Goal: Communication & Community: Share content

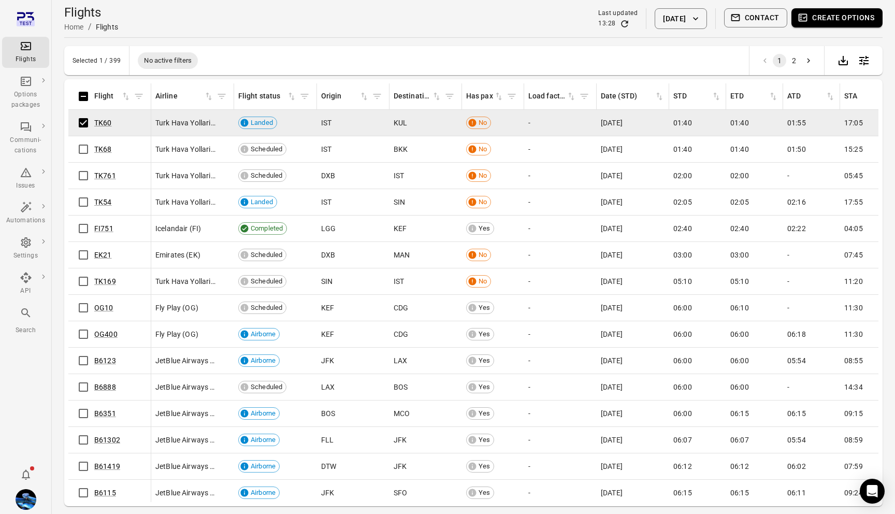
click at [744, 8] on button "Contact" at bounding box center [756, 17] width 64 height 19
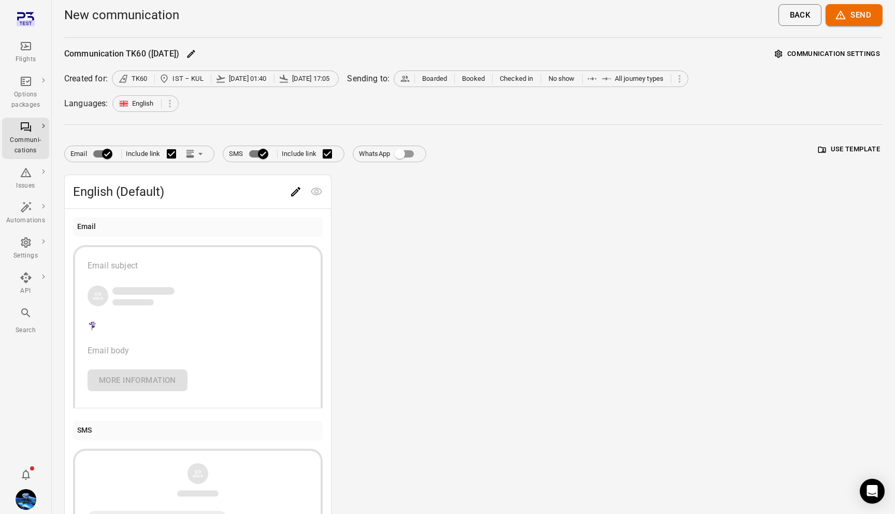
click at [787, 49] on button "Communication settings" at bounding box center [827, 54] width 110 height 16
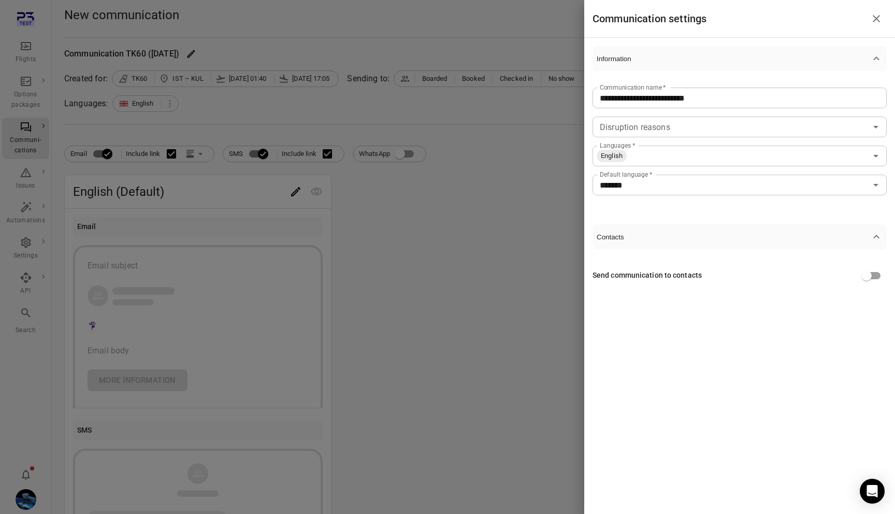
click at [876, 234] on icon "button" at bounding box center [876, 236] width 12 height 12
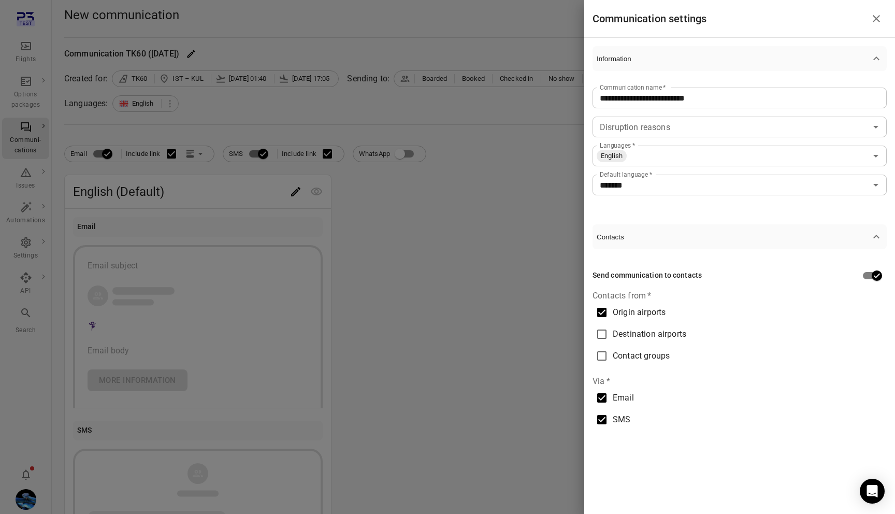
click at [879, 245] on button "Contacts" at bounding box center [739, 236] width 294 height 25
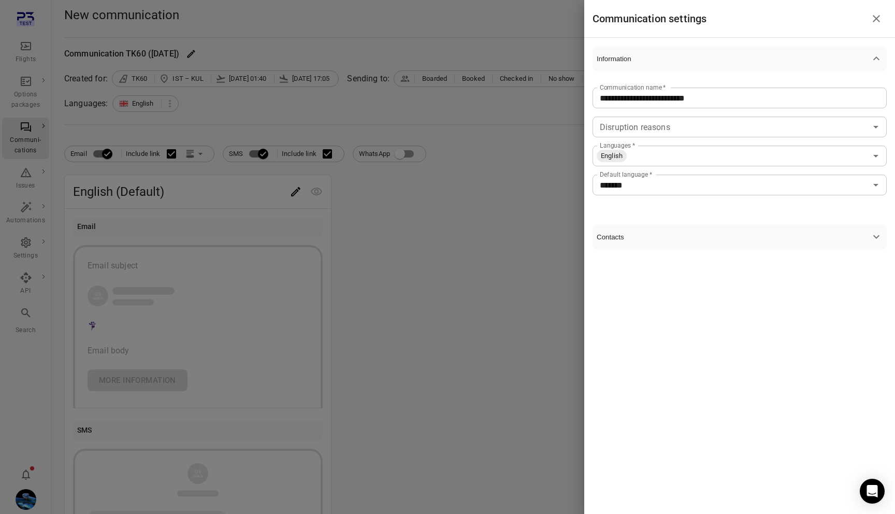
click at [879, 245] on button "Contacts" at bounding box center [739, 236] width 294 height 25
click at [878, 239] on icon "button" at bounding box center [876, 236] width 12 height 12
click at [868, 287] on div "Send communication to contacts" at bounding box center [739, 275] width 294 height 53
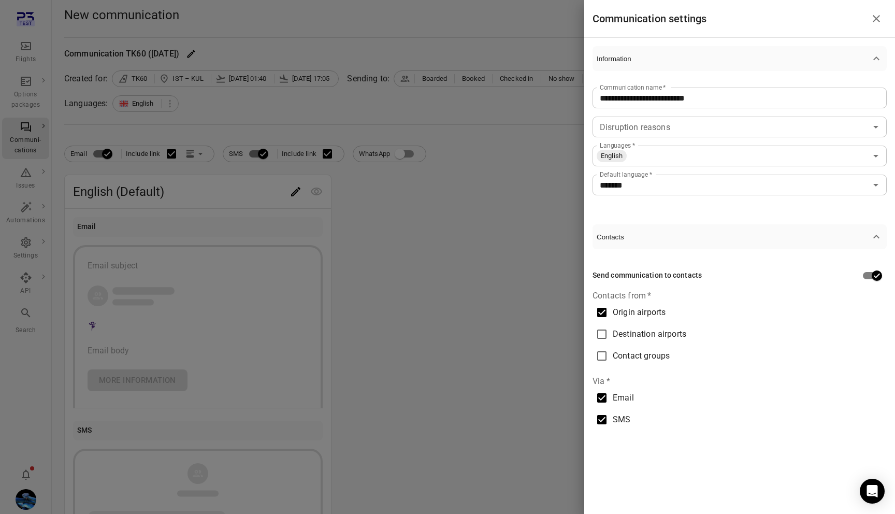
click at [852, 237] on span "Contacts" at bounding box center [733, 237] width 273 height 8
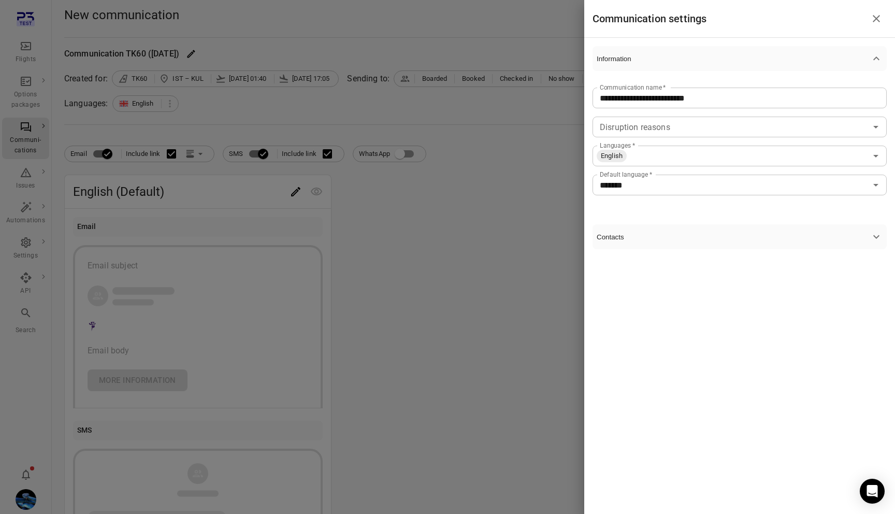
click at [852, 237] on span "Contacts" at bounding box center [733, 237] width 273 height 8
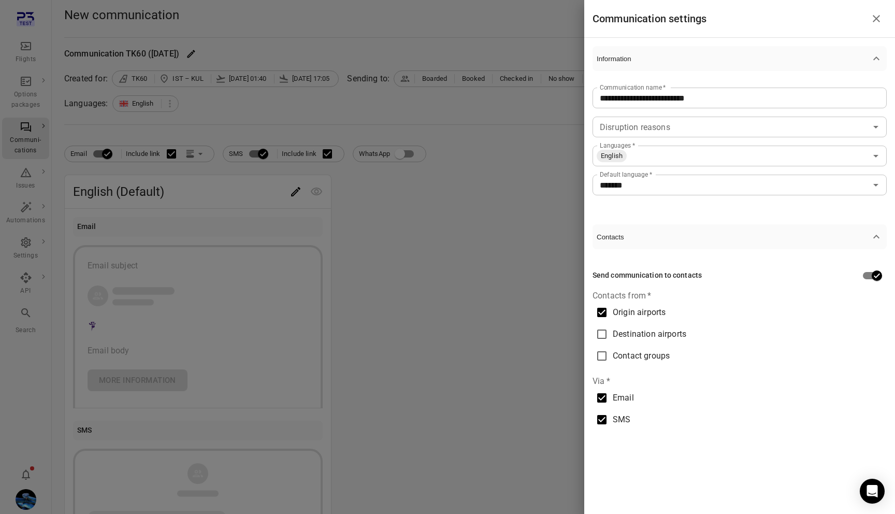
click at [867, 228] on button "Contacts" at bounding box center [739, 236] width 294 height 25
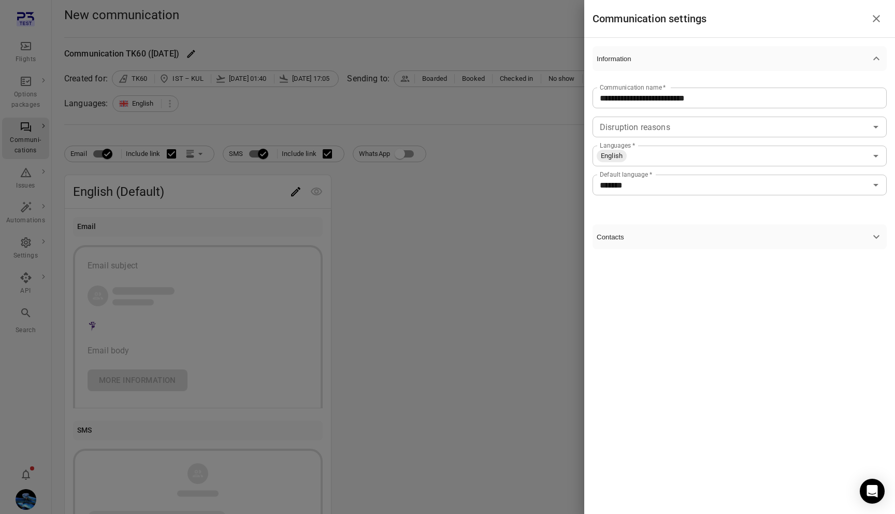
click at [862, 235] on span "Contacts" at bounding box center [733, 237] width 273 height 8
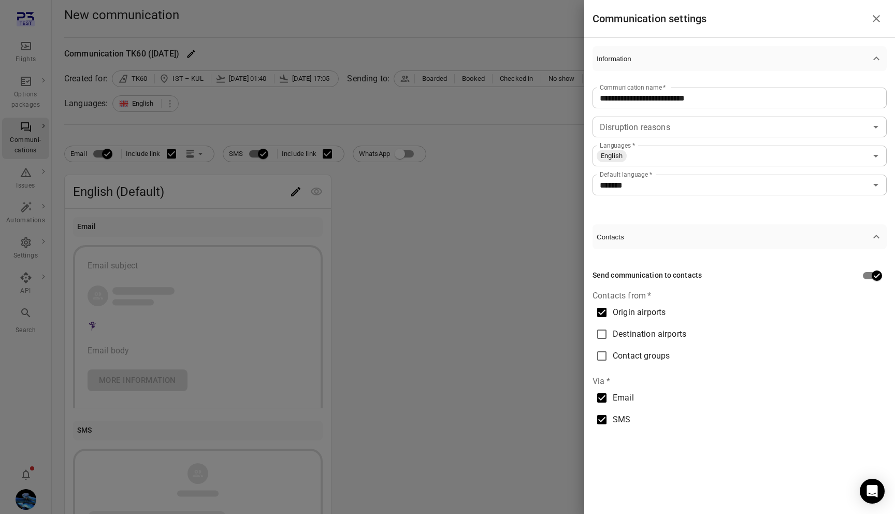
click at [666, 335] on span "Destination airports" at bounding box center [650, 334] width 74 height 12
click at [663, 354] on span "Contact groups" at bounding box center [641, 356] width 57 height 12
click at [651, 314] on span "Origin airports" at bounding box center [639, 312] width 53 height 12
click at [651, 337] on span "Destination airports" at bounding box center [650, 334] width 74 height 12
click at [651, 357] on span "Contact groups" at bounding box center [641, 356] width 57 height 12
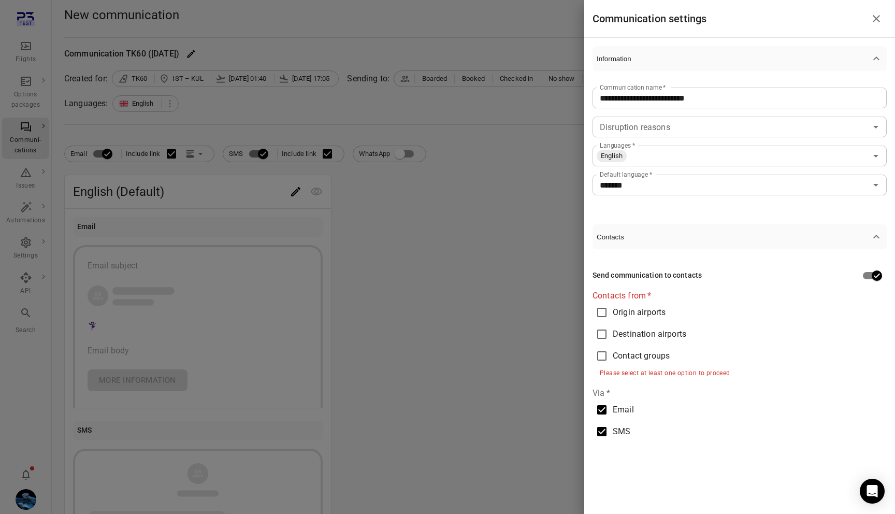
click at [651, 357] on span "Contact groups" at bounding box center [641, 356] width 57 height 12
click at [661, 320] on label "Origin airports" at bounding box center [734, 312] width 287 height 22
click at [649, 338] on span "Destination airports" at bounding box center [650, 334] width 74 height 12
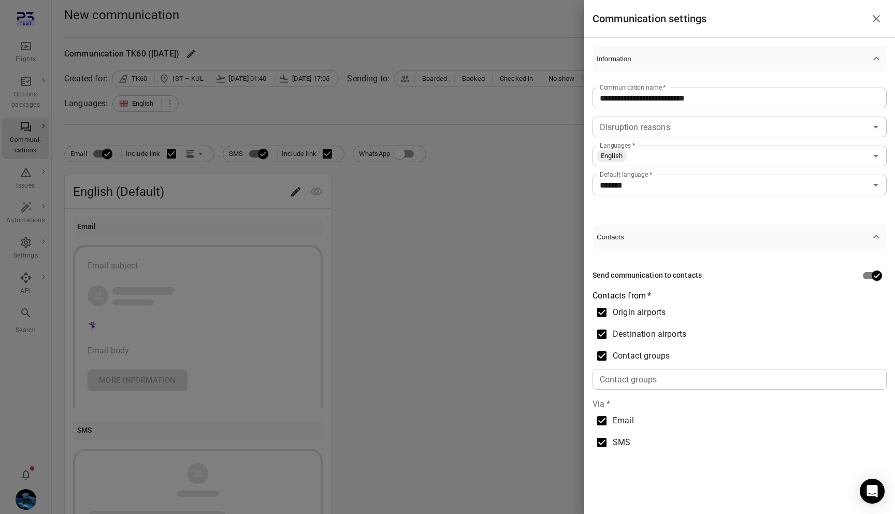
click at [670, 237] on span "Contacts" at bounding box center [733, 237] width 273 height 8
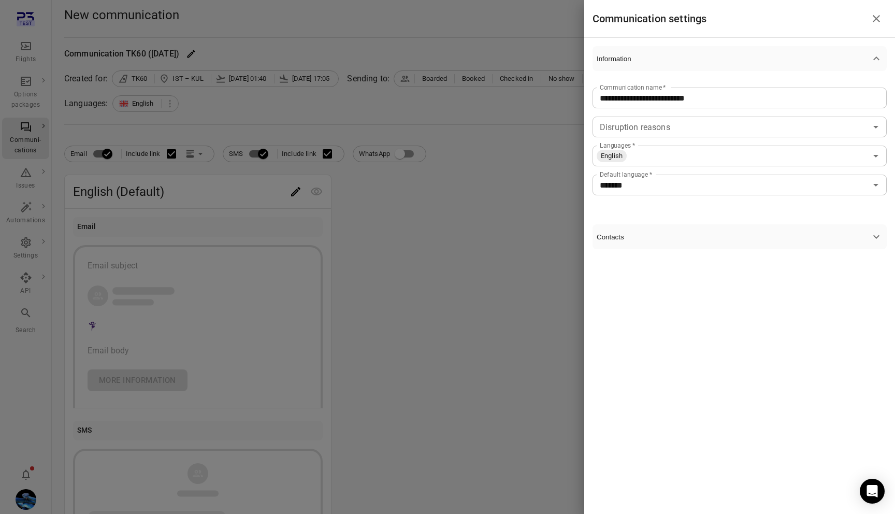
click at [670, 237] on span "Contacts" at bounding box center [733, 237] width 273 height 8
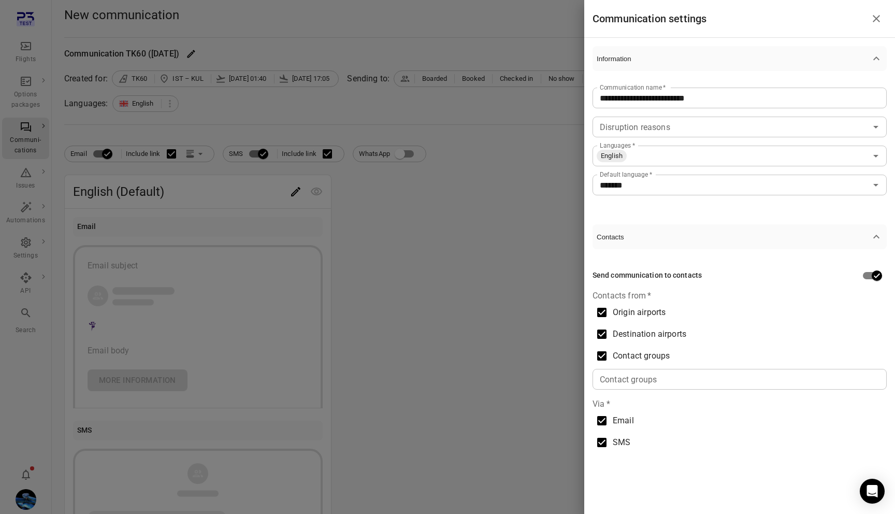
click at [670, 237] on span "Contacts" at bounding box center [733, 237] width 273 height 8
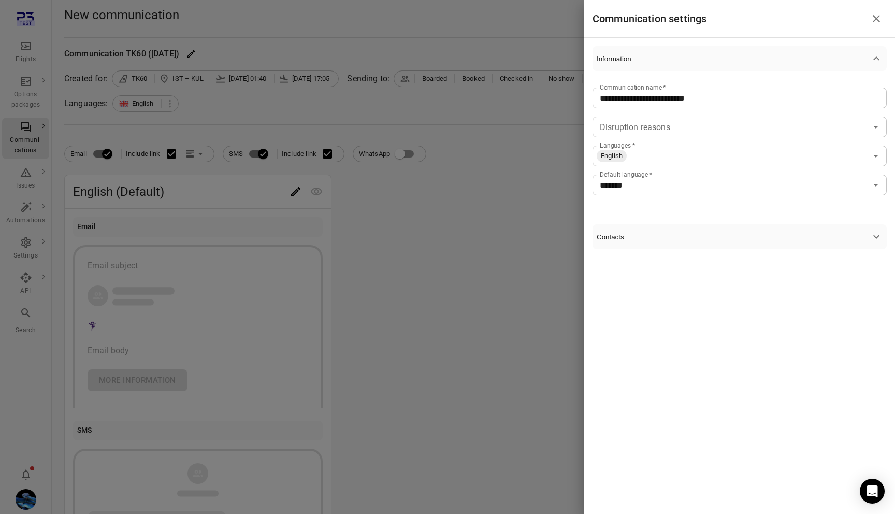
click at [670, 237] on span "Contacts" at bounding box center [733, 237] width 273 height 8
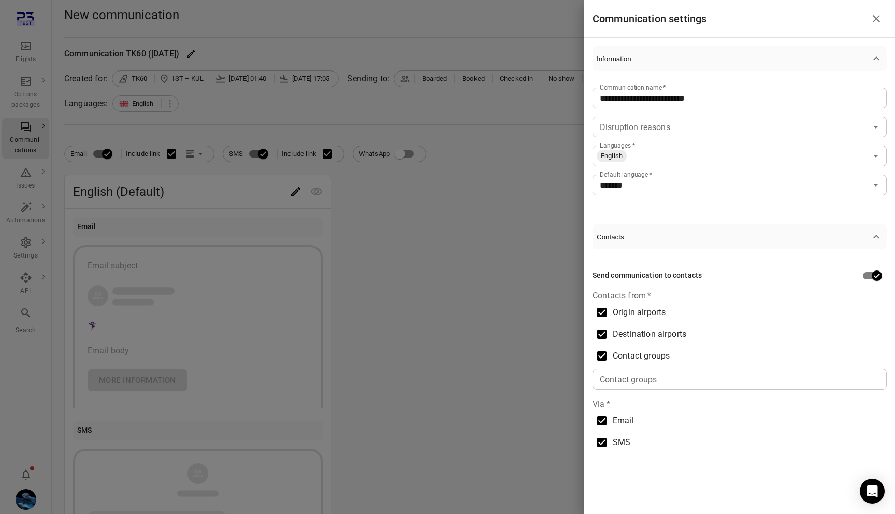
click at [795, 235] on span "Contacts" at bounding box center [733, 237] width 273 height 8
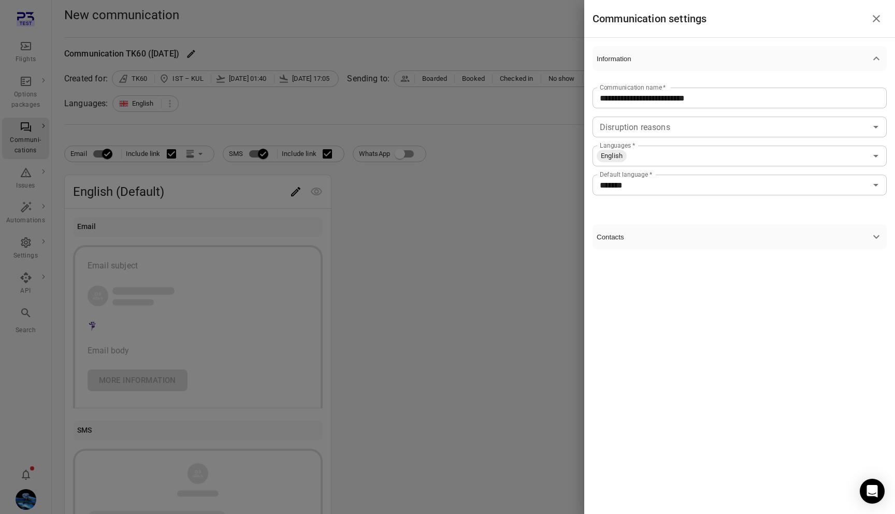
click at [795, 235] on span "Contacts" at bounding box center [733, 237] width 273 height 8
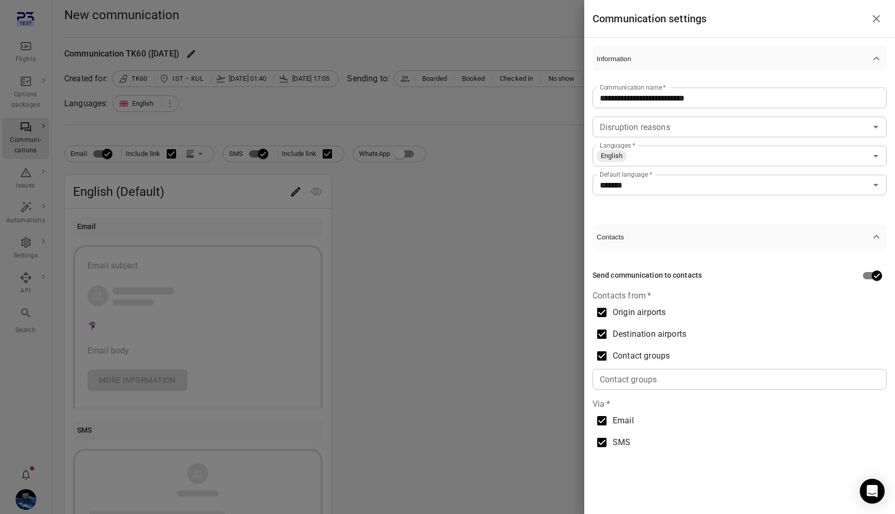
click at [677, 242] on button "Contacts" at bounding box center [739, 236] width 294 height 25
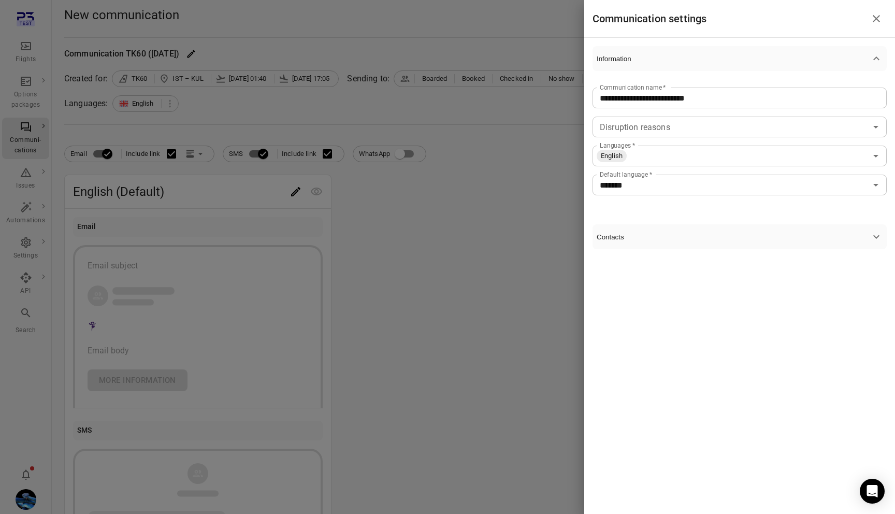
click at [674, 239] on span "Contacts" at bounding box center [733, 237] width 273 height 8
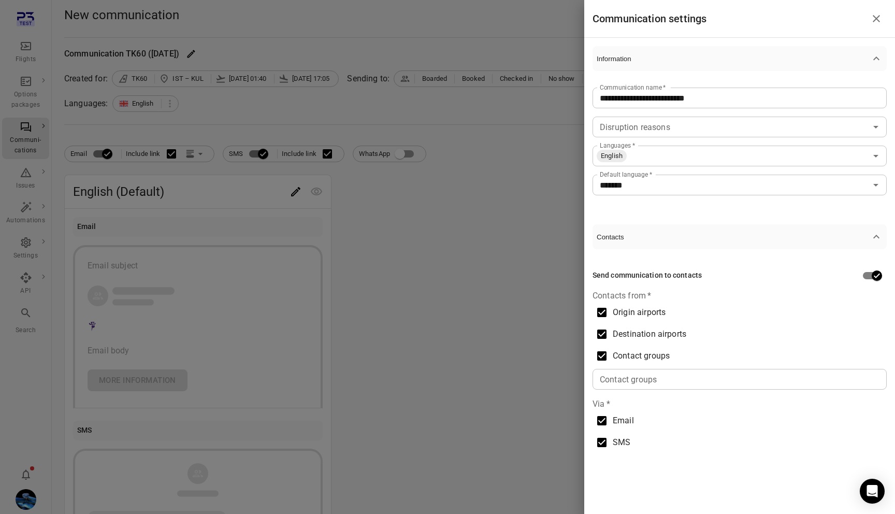
click at [872, 242] on icon "button" at bounding box center [876, 236] width 12 height 12
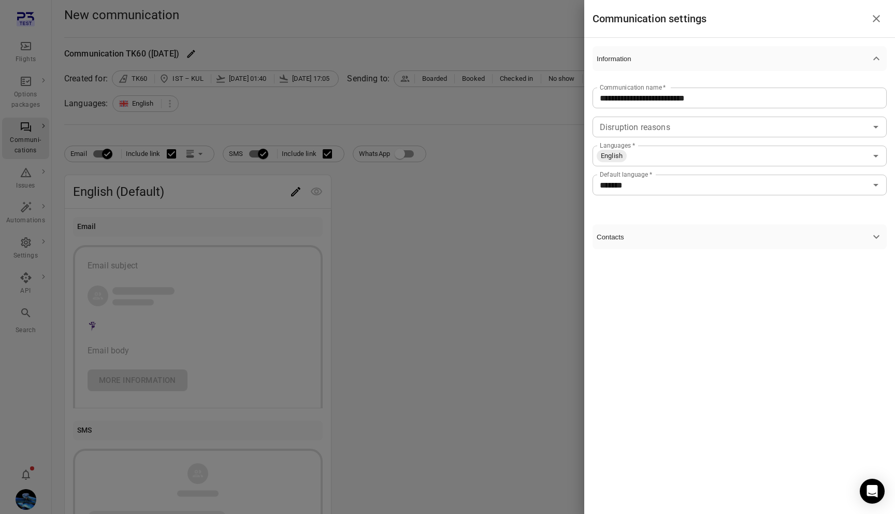
click at [872, 242] on icon "button" at bounding box center [876, 236] width 12 height 12
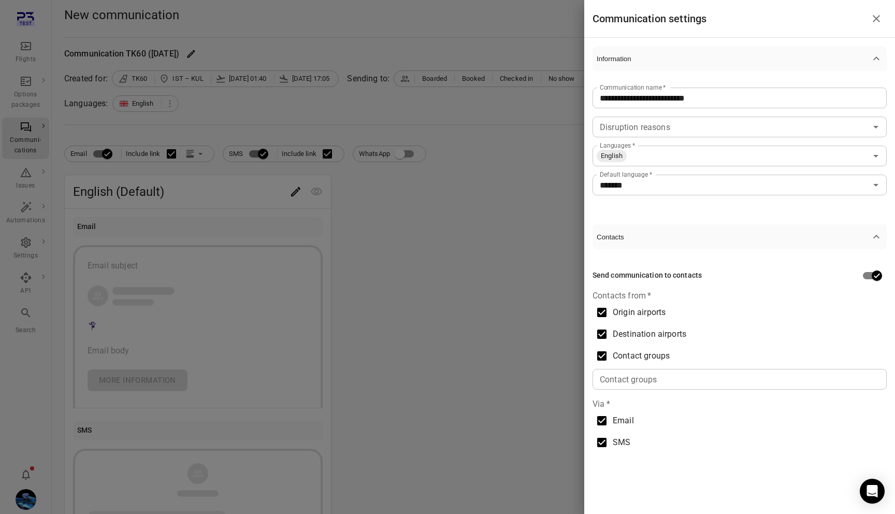
click at [618, 319] on label "Origin airports" at bounding box center [734, 312] width 287 height 22
click at [619, 338] on span "Destination airports" at bounding box center [650, 334] width 74 height 12
click at [619, 356] on span "Contact groups" at bounding box center [641, 356] width 57 height 12
click at [619, 330] on span "Destination airports" at bounding box center [650, 334] width 74 height 12
click at [619, 308] on span "Origin airports" at bounding box center [639, 312] width 53 height 12
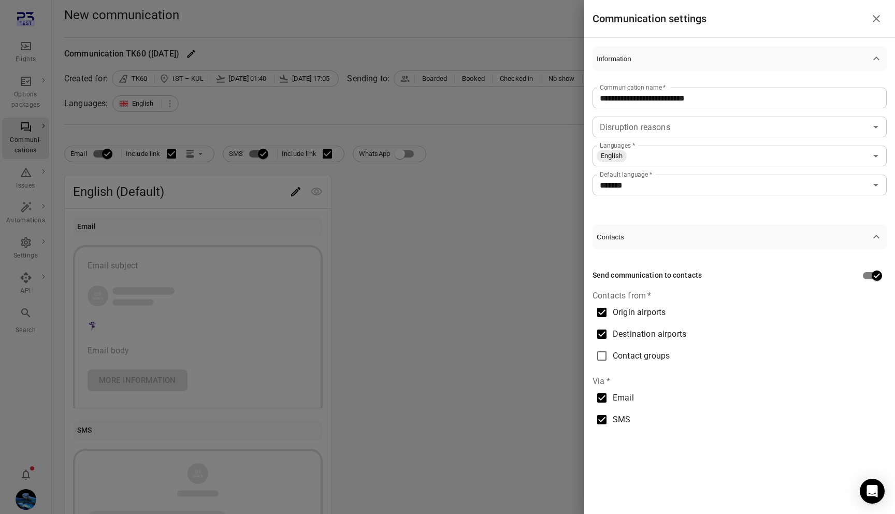
click at [620, 358] on span "Contact groups" at bounding box center [641, 356] width 57 height 12
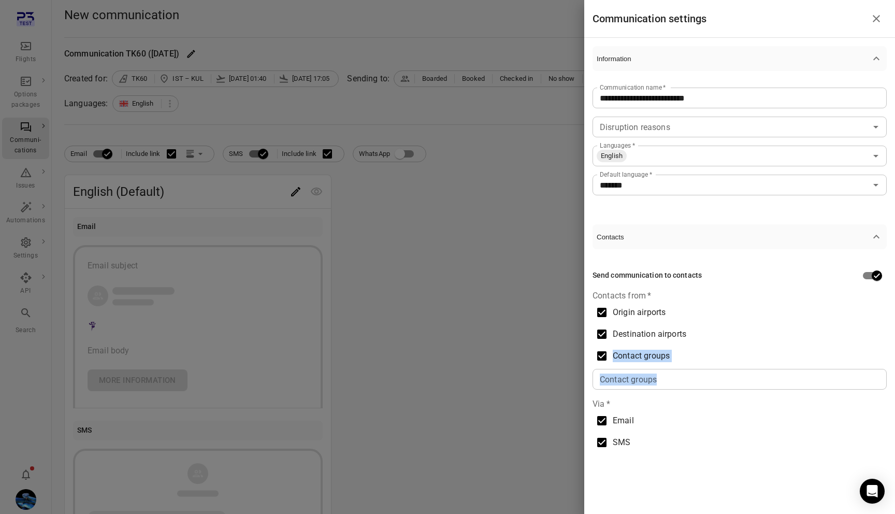
click at [620, 358] on span "Contact groups" at bounding box center [641, 356] width 57 height 12
click at [644, 354] on span "Contact groups" at bounding box center [641, 356] width 57 height 12
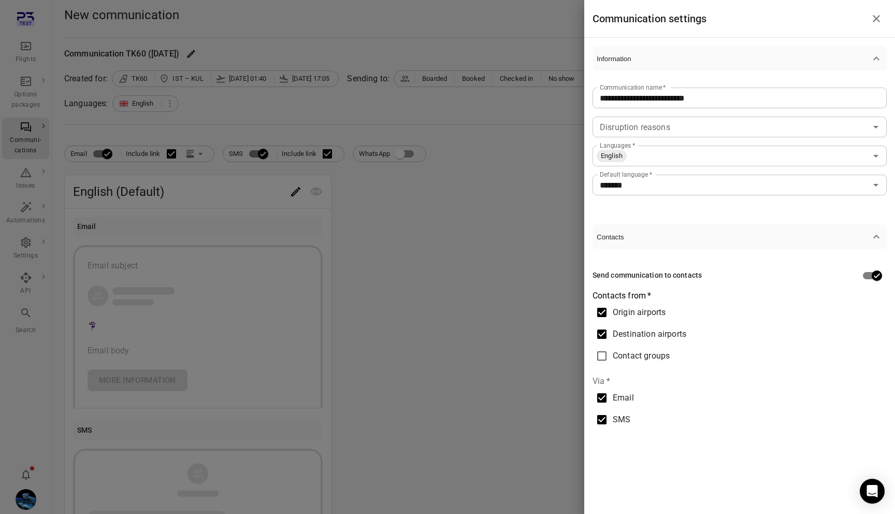
click at [644, 354] on span "Contact groups" at bounding box center [641, 356] width 57 height 12
click at [433, 277] on div at bounding box center [447, 257] width 895 height 514
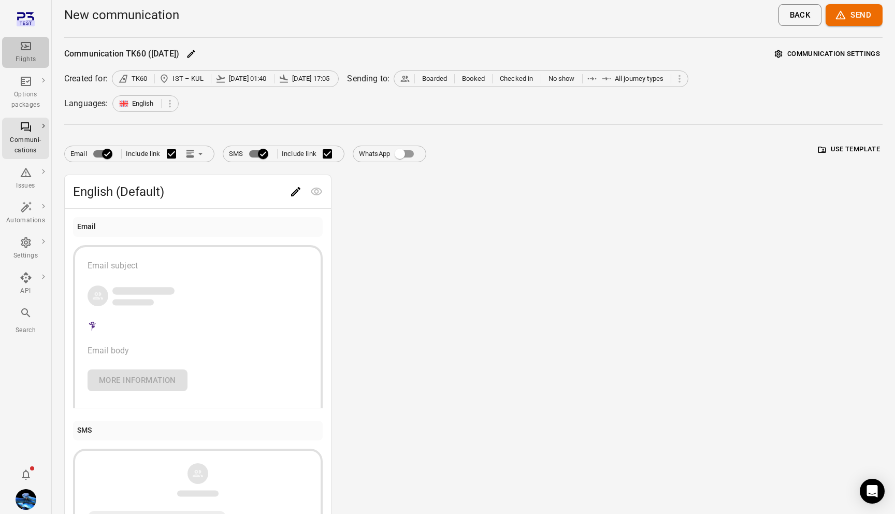
click at [25, 54] on div "Flights" at bounding box center [25, 52] width 39 height 25
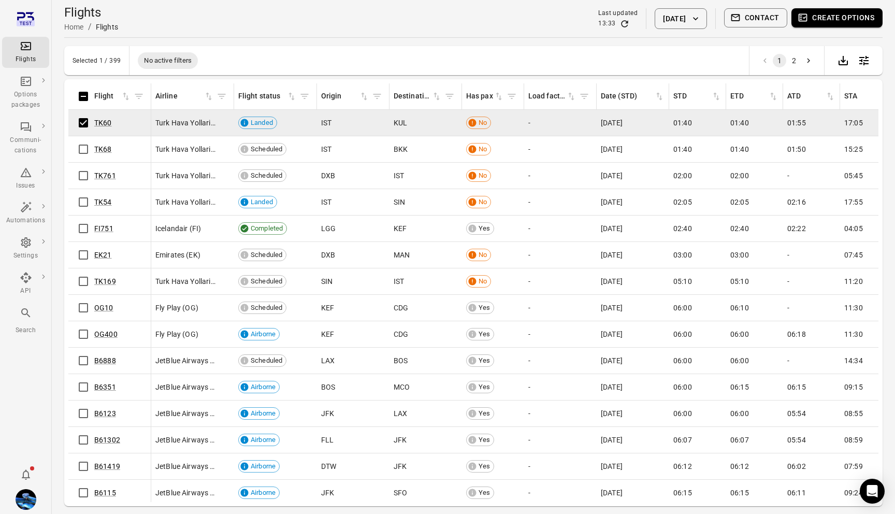
click at [838, 22] on button "Create options" at bounding box center [836, 17] width 91 height 19
click at [758, 18] on button "Contact" at bounding box center [756, 17] width 64 height 19
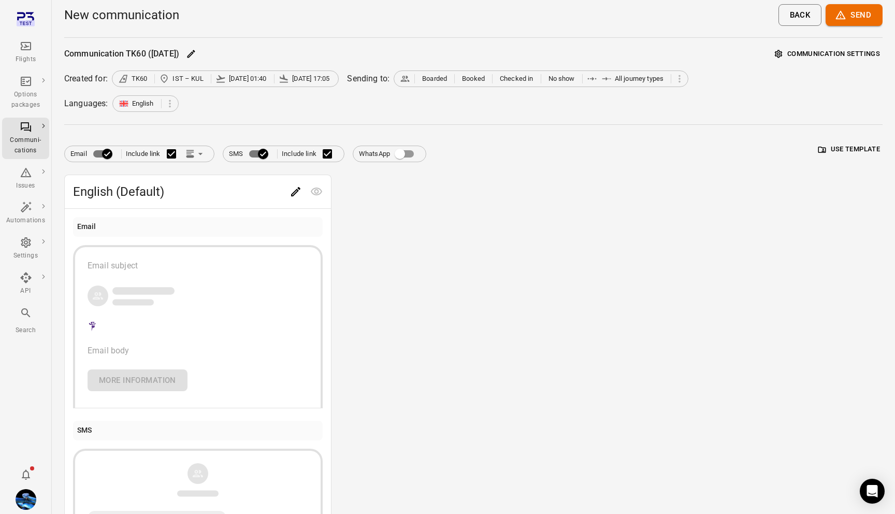
click at [834, 54] on button "Communication settings" at bounding box center [827, 54] width 110 height 16
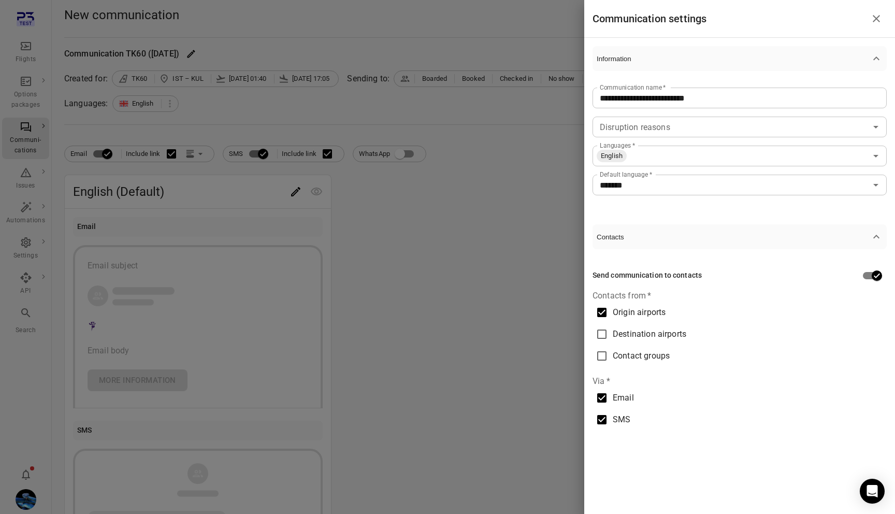
click at [407, 184] on div at bounding box center [447, 257] width 895 height 514
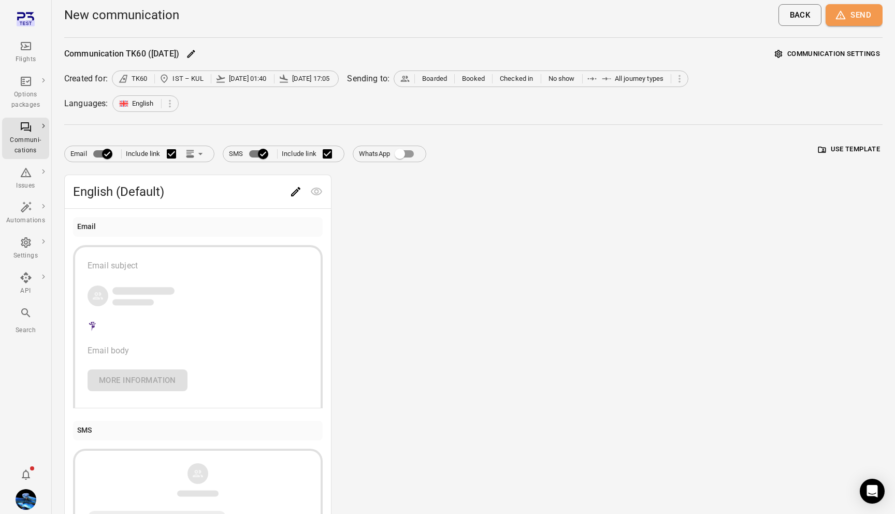
click at [862, 10] on button "Send" at bounding box center [853, 15] width 57 height 22
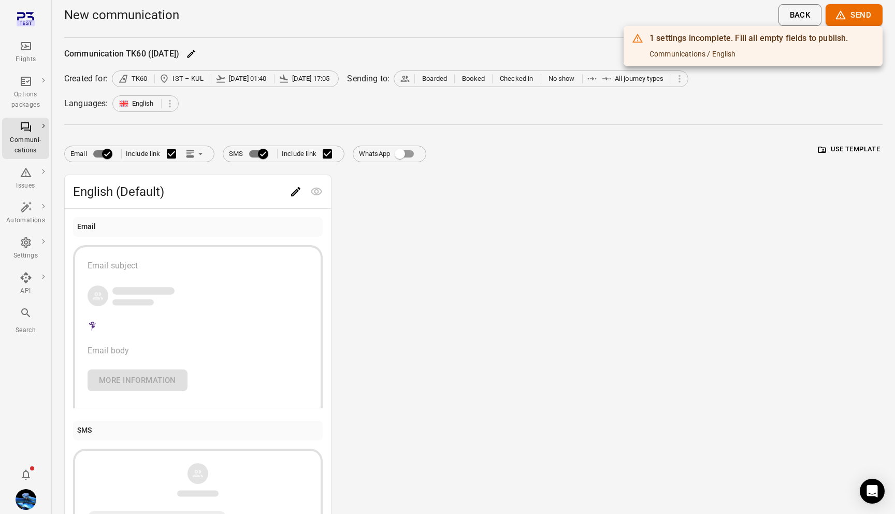
click at [860, 15] on div at bounding box center [447, 257] width 895 height 514
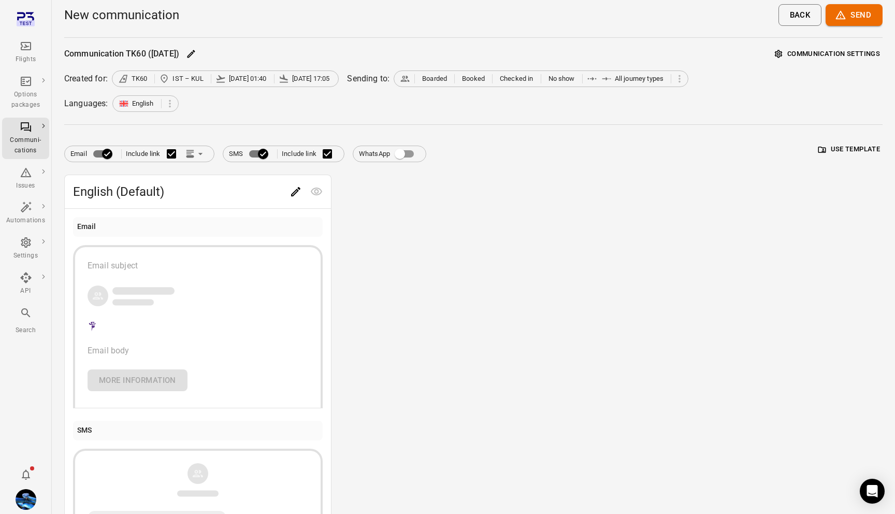
click at [858, 15] on button "Send" at bounding box center [853, 15] width 57 height 22
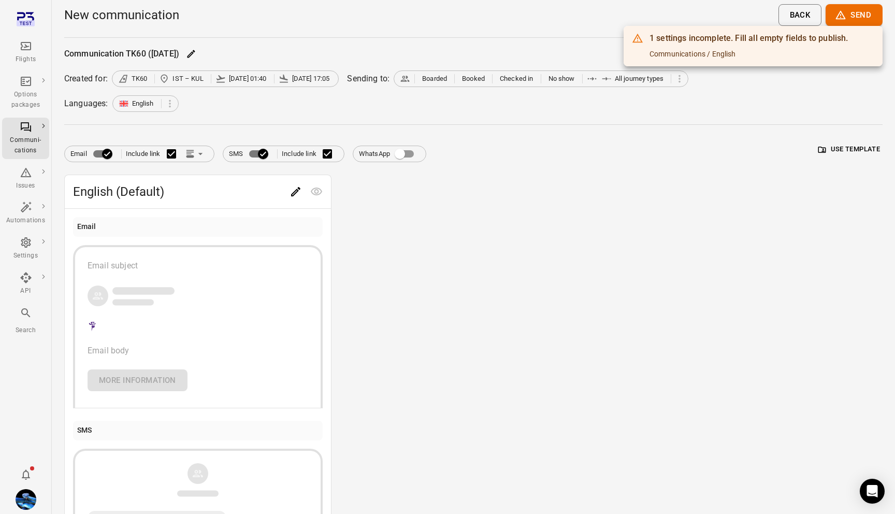
click at [811, 270] on div at bounding box center [447, 257] width 895 height 514
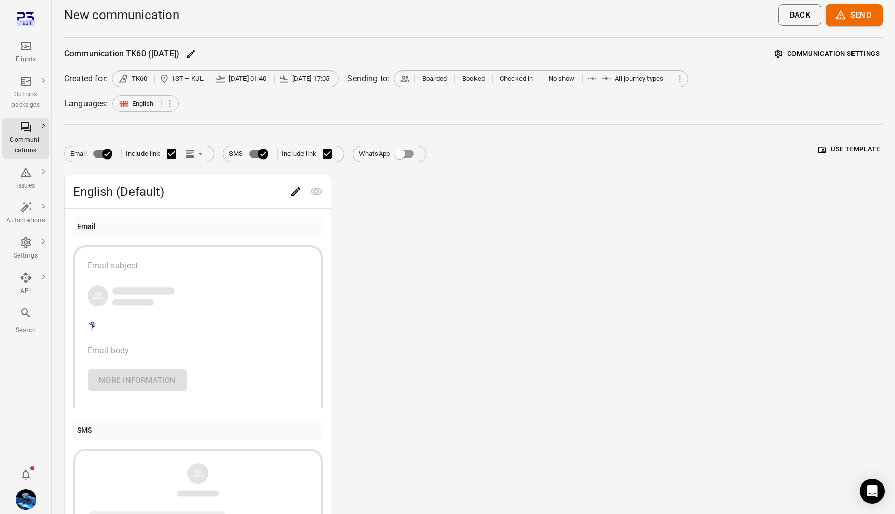
click at [816, 53] on button "Communication settings" at bounding box center [827, 54] width 110 height 16
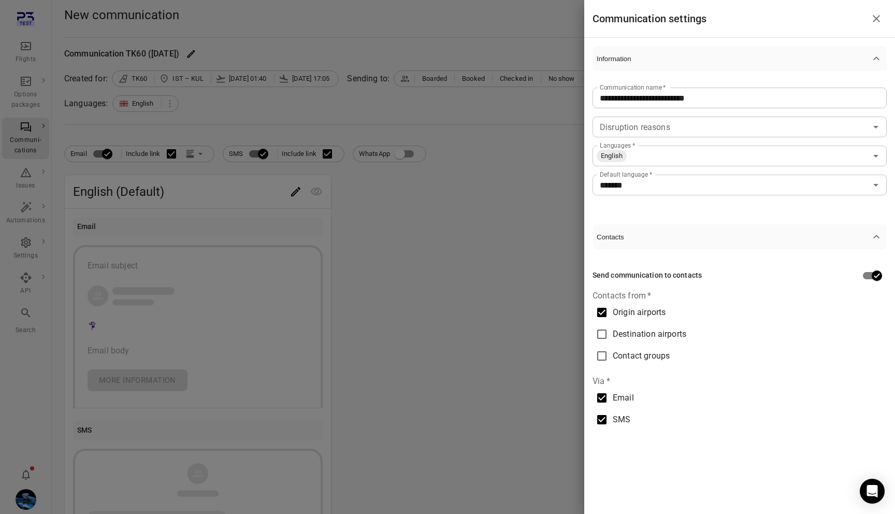
click at [528, 285] on div at bounding box center [447, 257] width 895 height 514
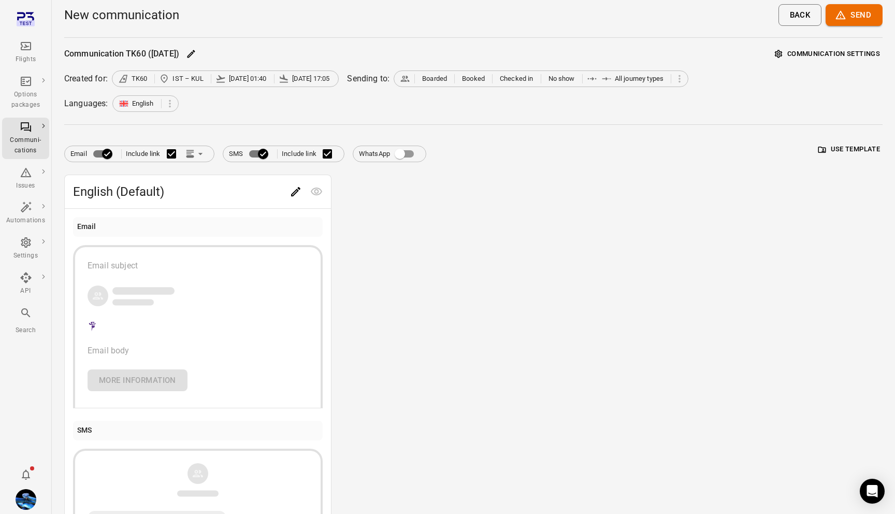
click at [867, 18] on button "Send" at bounding box center [853, 15] width 57 height 22
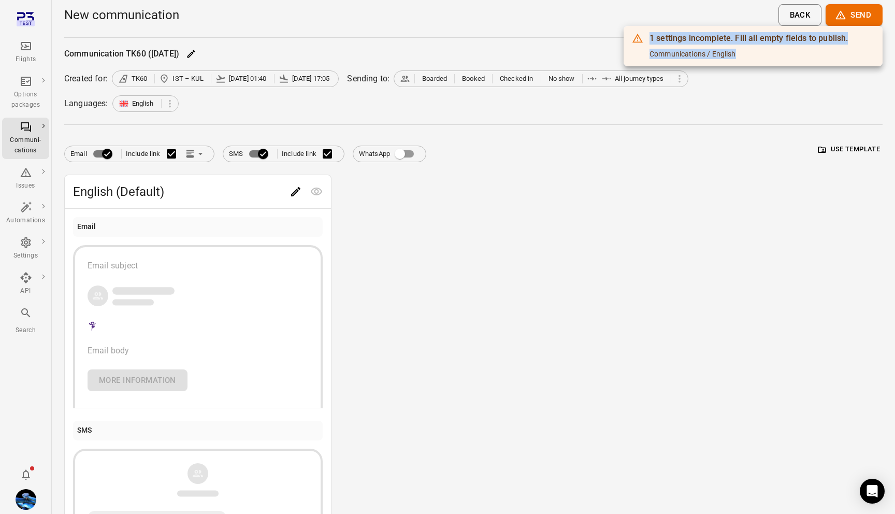
drag, startPoint x: 738, startPoint y: 52, endPoint x: 641, endPoint y: 42, distance: 98.4
click at [641, 42] on div "1 settings incomplete. Fill all empty fields to publish. Communications / Engli…" at bounding box center [753, 46] width 259 height 40
drag, startPoint x: 692, startPoint y: 44, endPoint x: 726, endPoint y: 44, distance: 34.2
click at [692, 44] on div "1 settings incomplete. Fill all empty fields to publish." at bounding box center [748, 38] width 198 height 12
click at [819, 97] on div at bounding box center [447, 257] width 895 height 514
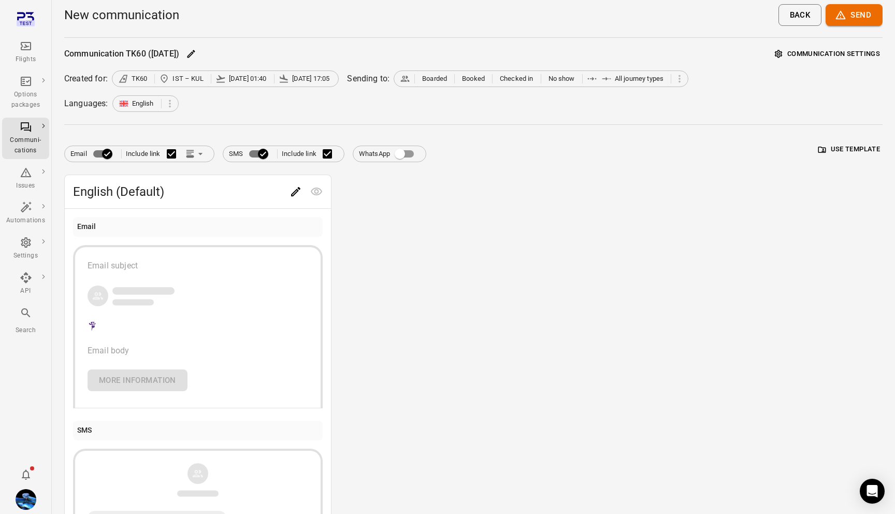
click at [833, 51] on button "Communication settings" at bounding box center [827, 54] width 110 height 16
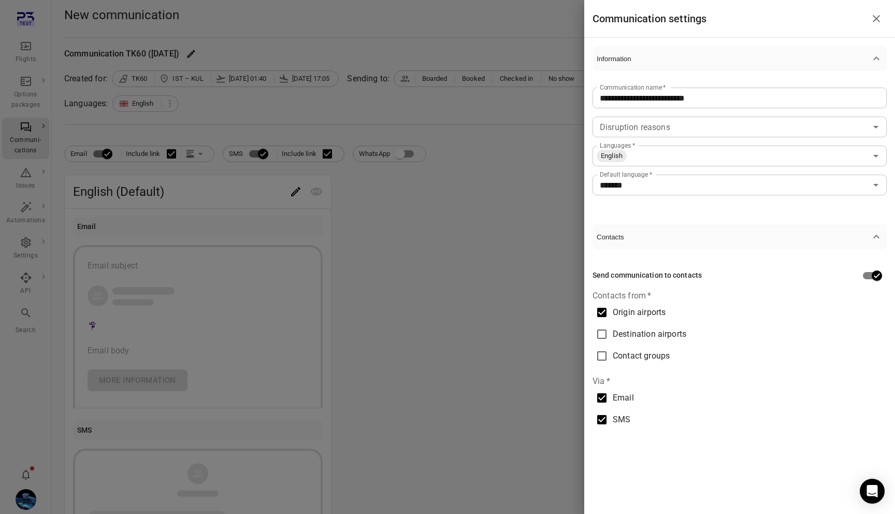
click at [879, 231] on icon "button" at bounding box center [876, 236] width 12 height 12
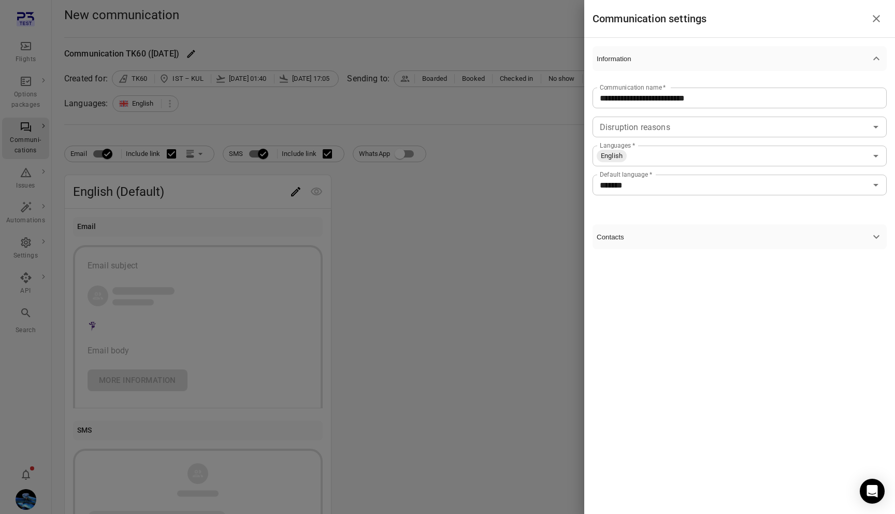
click at [877, 235] on icon "button" at bounding box center [876, 236] width 12 height 12
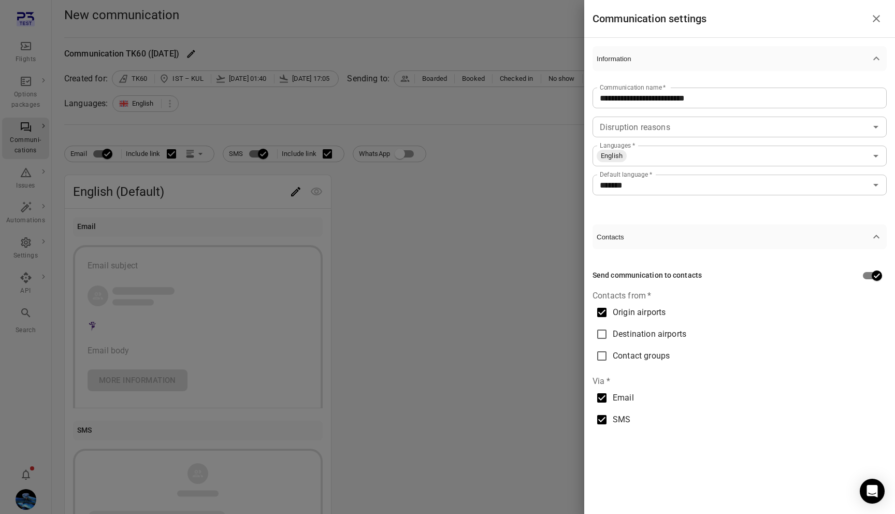
click at [638, 360] on span "Contact groups" at bounding box center [641, 356] width 57 height 12
click at [760, 486] on div "**********" at bounding box center [739, 257] width 311 height 514
